Goal: Information Seeking & Learning: Learn about a topic

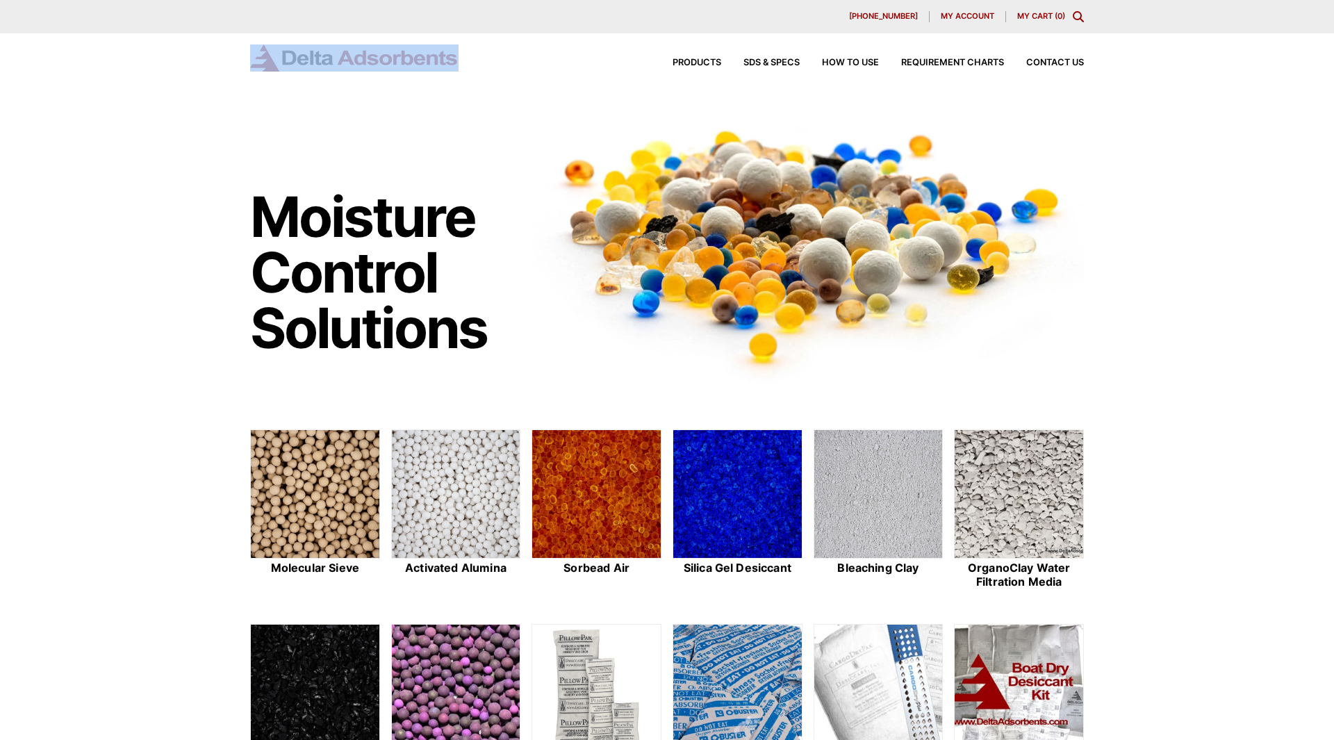
drag, startPoint x: 451, startPoint y: 58, endPoint x: 284, endPoint y: 55, distance: 166.7
click at [299, 56] on div "Products SDS & SPECS How to Use Requirement Charts Contact Us" at bounding box center [666, 57] width 833 height 27
click at [317, 274] on h1 "Moisture Control Solutions" at bounding box center [384, 272] width 268 height 167
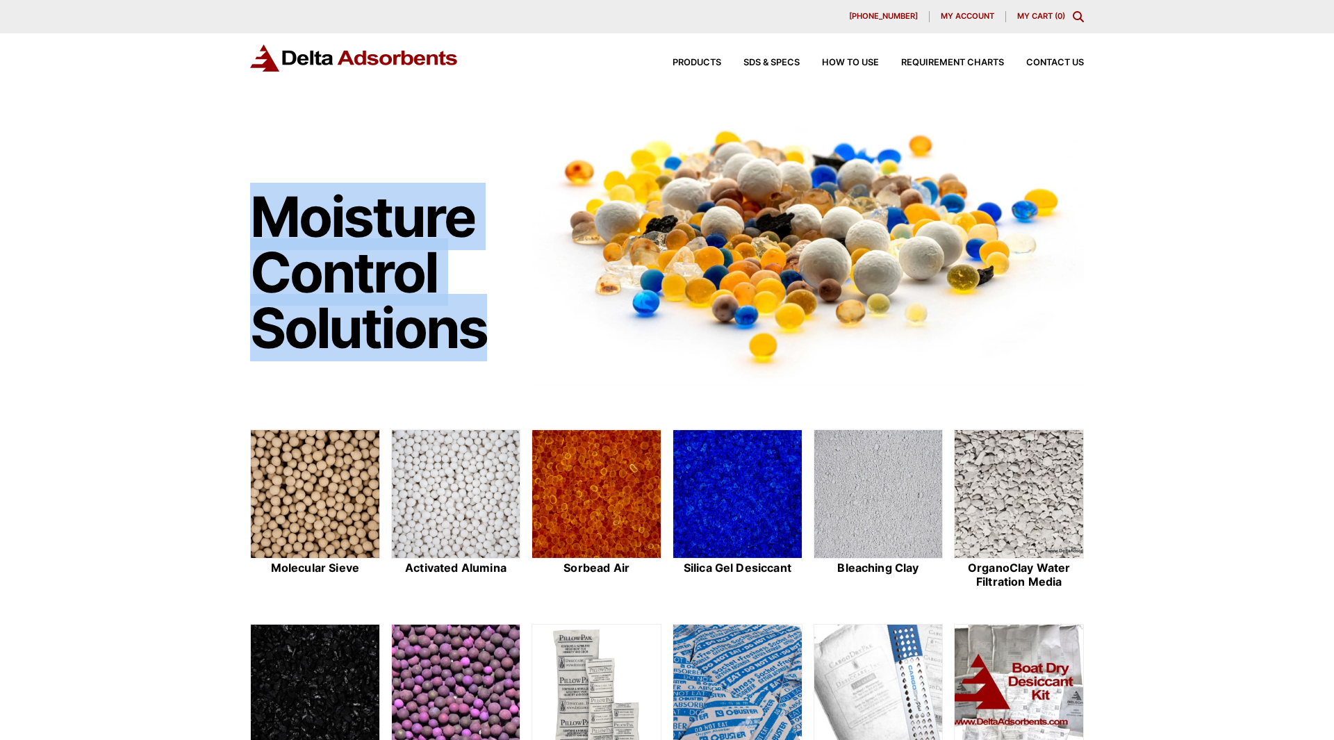
drag, startPoint x: 242, startPoint y: 191, endPoint x: 487, endPoint y: 346, distance: 290.0
click at [487, 346] on div "Moisture Control Solutions Moisture control solutions Molecular Sieve Activated…" at bounding box center [667, 565] width 1334 height 920
copy h1 "Moisture Control Solutions"
